Goal: Complete application form

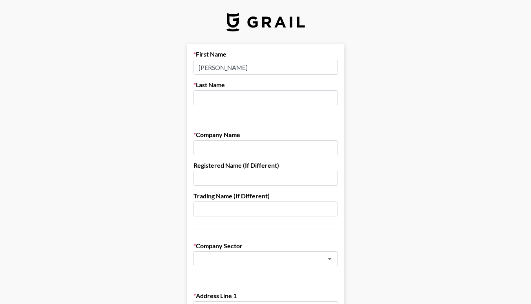
type input "[PERSON_NAME]"
type input "Lord"
type input "Phantom"
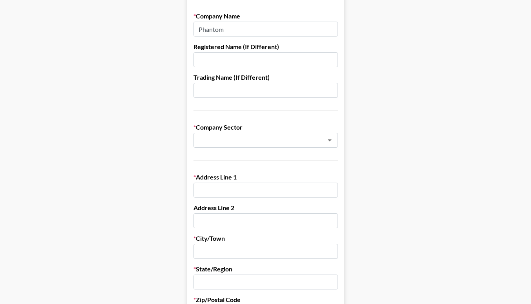
scroll to position [149, 0]
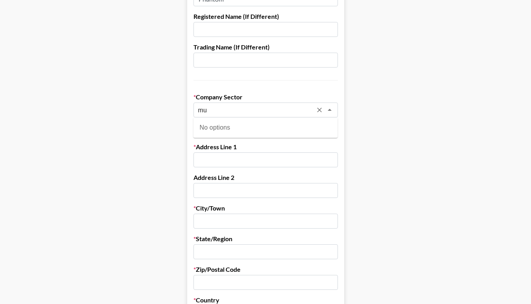
type input "m"
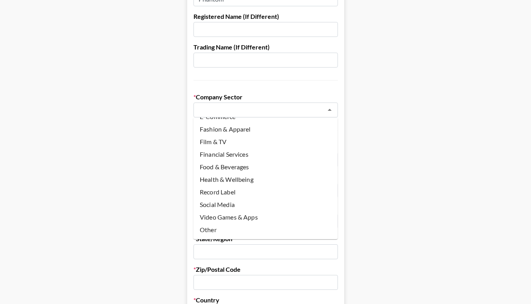
scroll to position [175, 0]
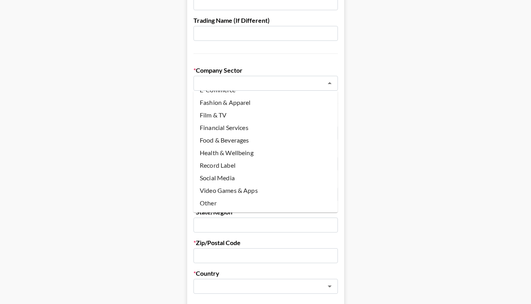
click at [258, 169] on li "Record Label" at bounding box center [266, 165] width 144 height 13
type input "Record Label"
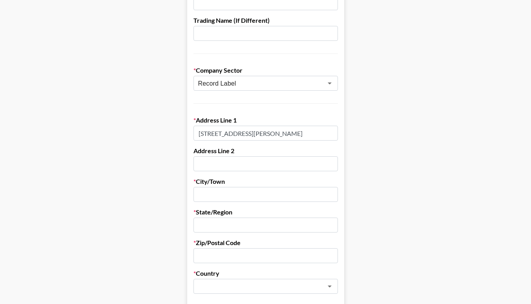
type input "[STREET_ADDRESS][PERSON_NAME]"
type input "LOndon"
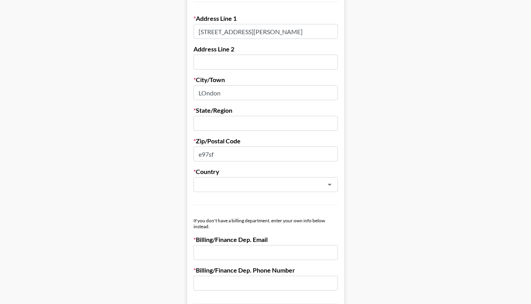
scroll to position [285, 0]
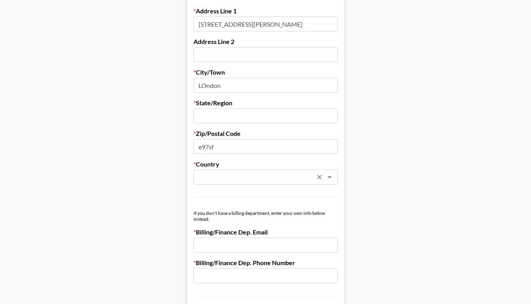
type input "e97sf"
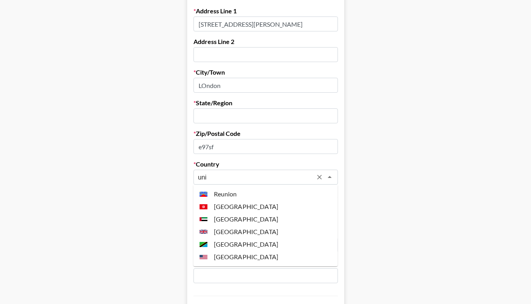
click at [272, 234] on li "[GEOGRAPHIC_DATA]" at bounding box center [266, 231] width 144 height 13
type input "[GEOGRAPHIC_DATA]"
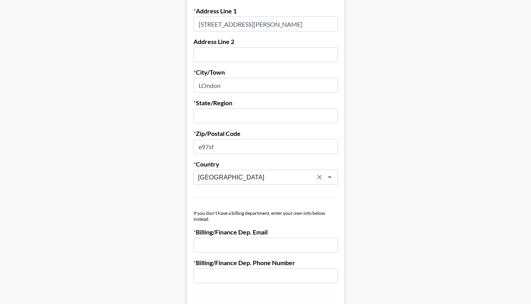
click at [383, 215] on main "First Name [PERSON_NAME] Last Name Lord Company Name Phantom Registered Name (I…" at bounding box center [265, 98] width 519 height 678
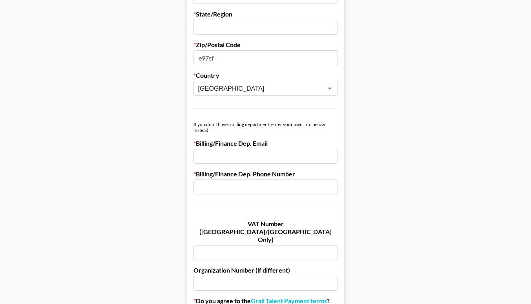
scroll to position [371, 0]
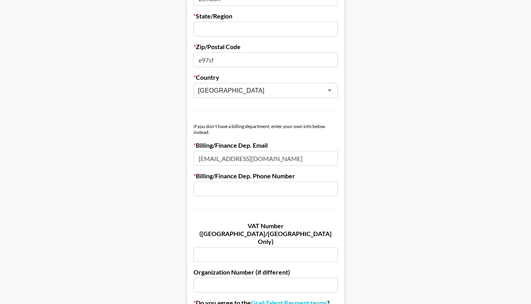
type input "[EMAIL_ADDRESS][DOMAIN_NAME]"
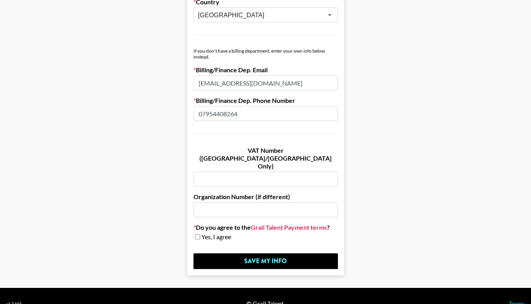
scroll to position [446, 0]
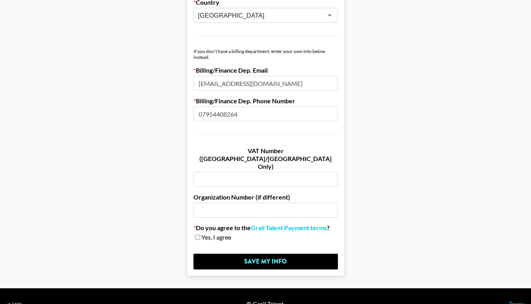
type input "07954408264"
click at [201, 233] on span "Yes, I agree" at bounding box center [216, 237] width 30 height 8
click at [197, 234] on input "checkbox" at bounding box center [197, 236] width 5 height 5
checkbox input "true"
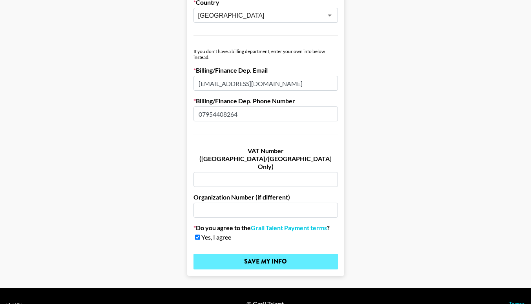
click at [218, 254] on input "Save My Info" at bounding box center [266, 262] width 144 height 16
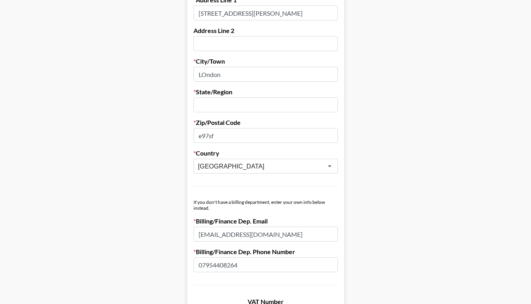
scroll to position [274, 0]
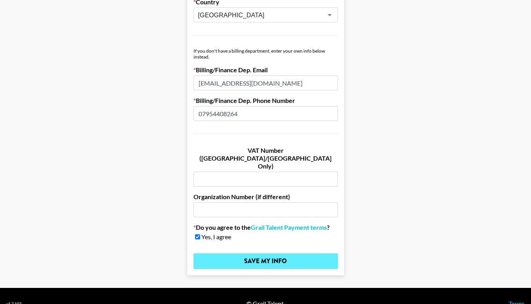
type input "[GEOGRAPHIC_DATA]"
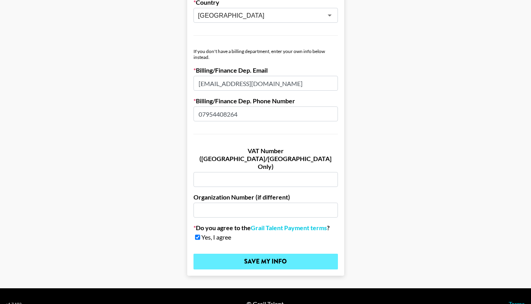
click at [304, 254] on input "Save My Info" at bounding box center [266, 262] width 144 height 16
